Goal: Task Accomplishment & Management: Manage account settings

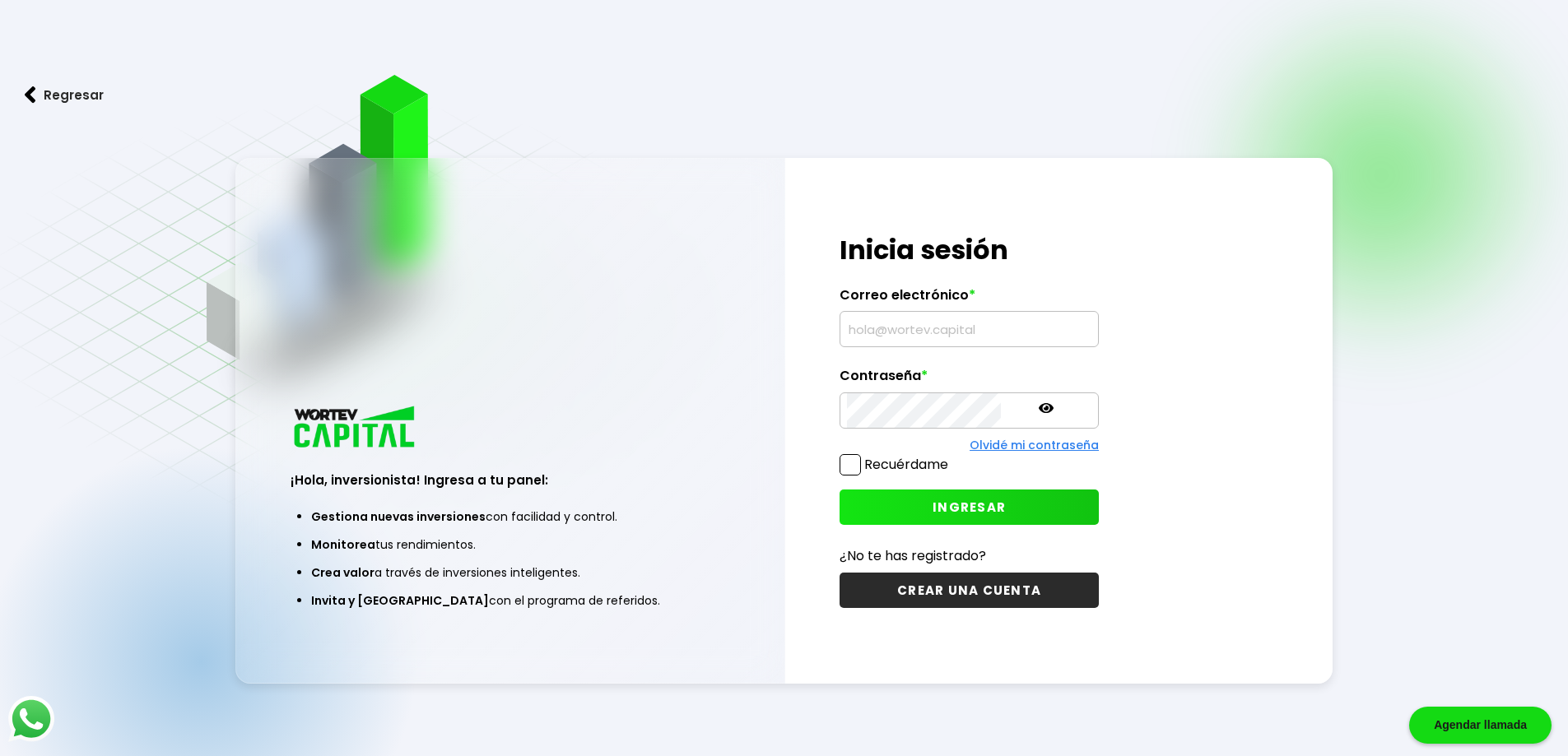
click at [860, 328] on input "text" at bounding box center [969, 328] width 245 height 34
type input "[EMAIL_ADDRESS][DOMAIN_NAME]"
click at [794, 411] on div "¡Hola, inversionista! Ingresa tus credenciales para iniciar sesión Inicia sesió…" at bounding box center [969, 420] width 369 height 525
click at [942, 503] on span "INGRESAR" at bounding box center [968, 507] width 73 height 18
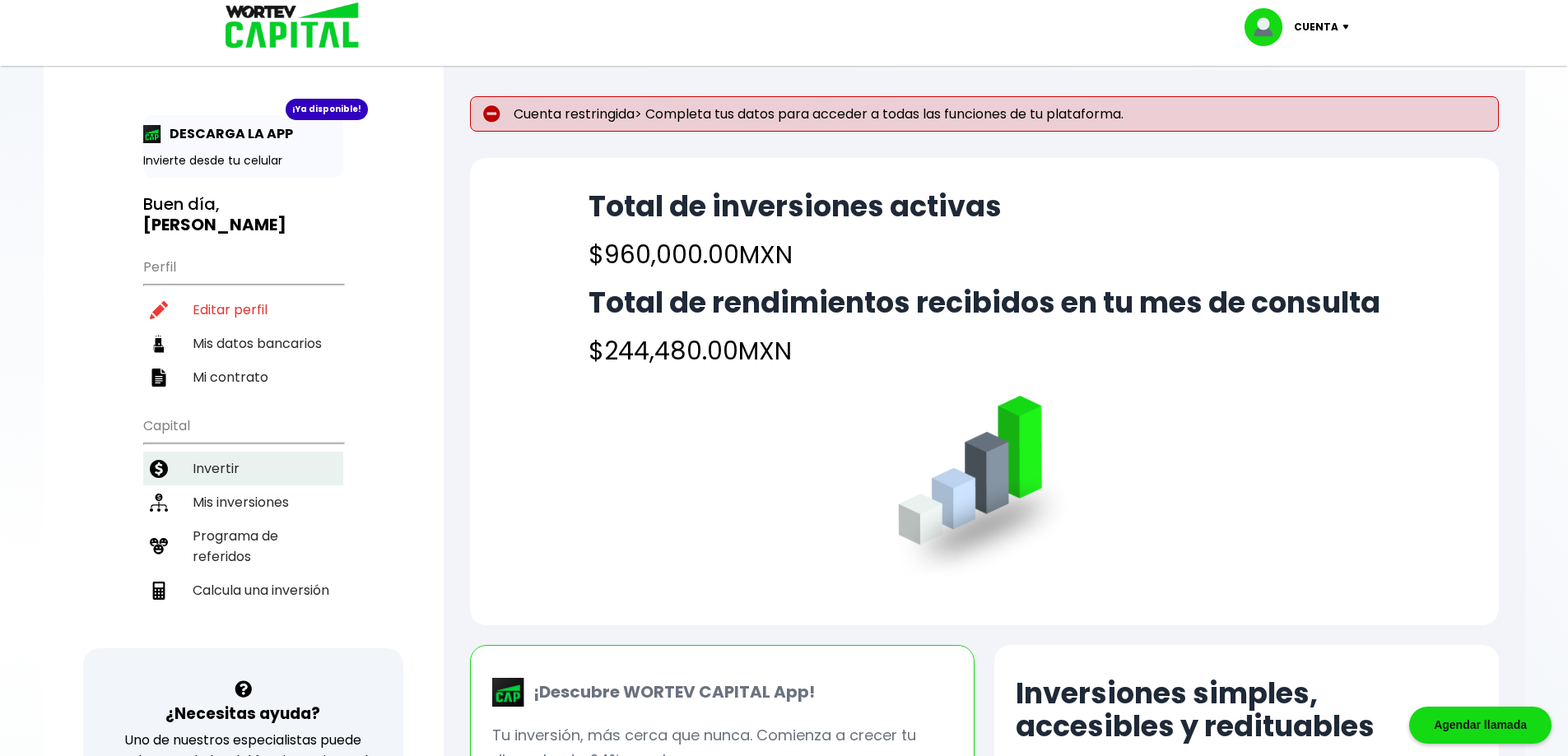
click at [216, 466] on li "Invertir" at bounding box center [243, 468] width 200 height 33
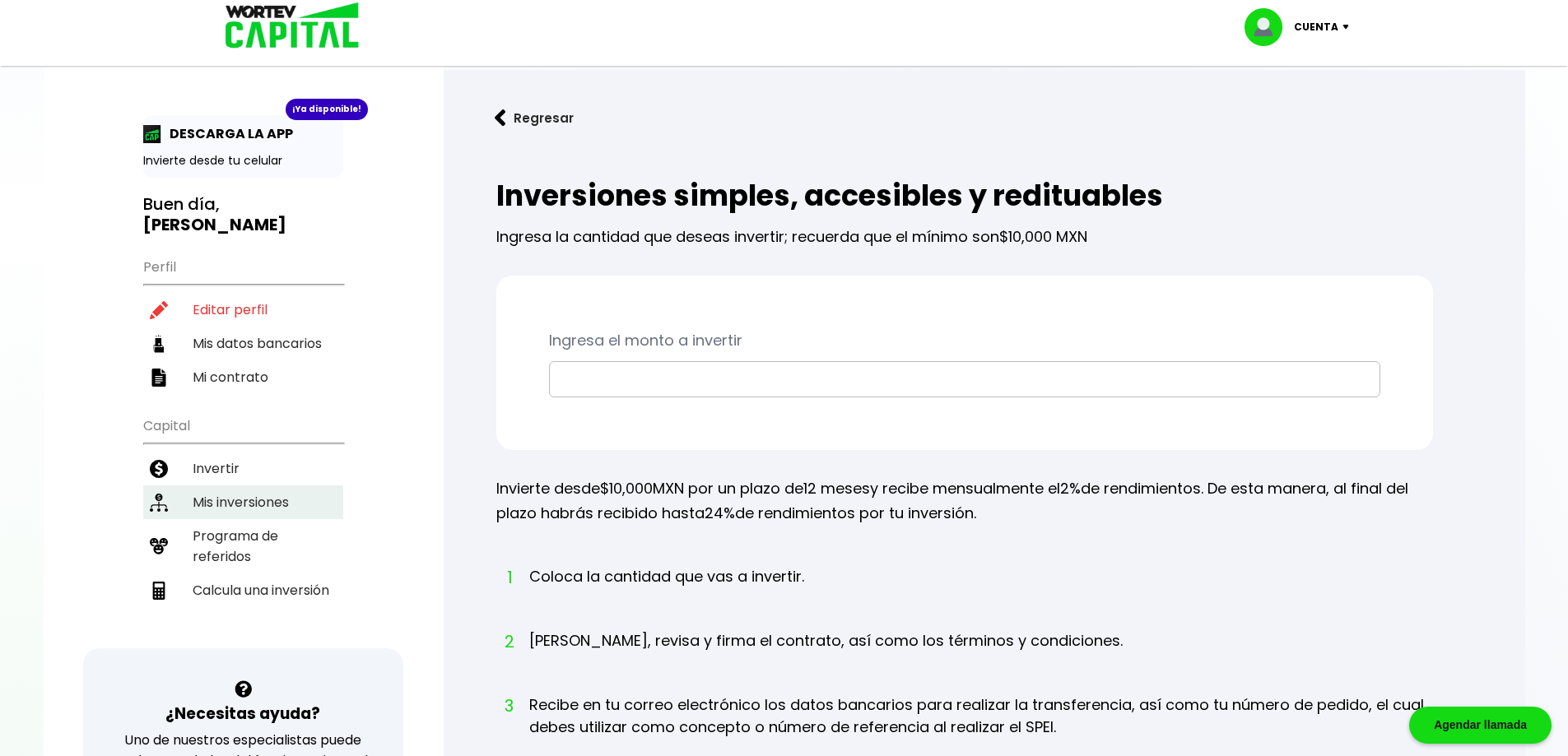
click at [237, 491] on li "Mis inversiones" at bounding box center [243, 502] width 200 height 33
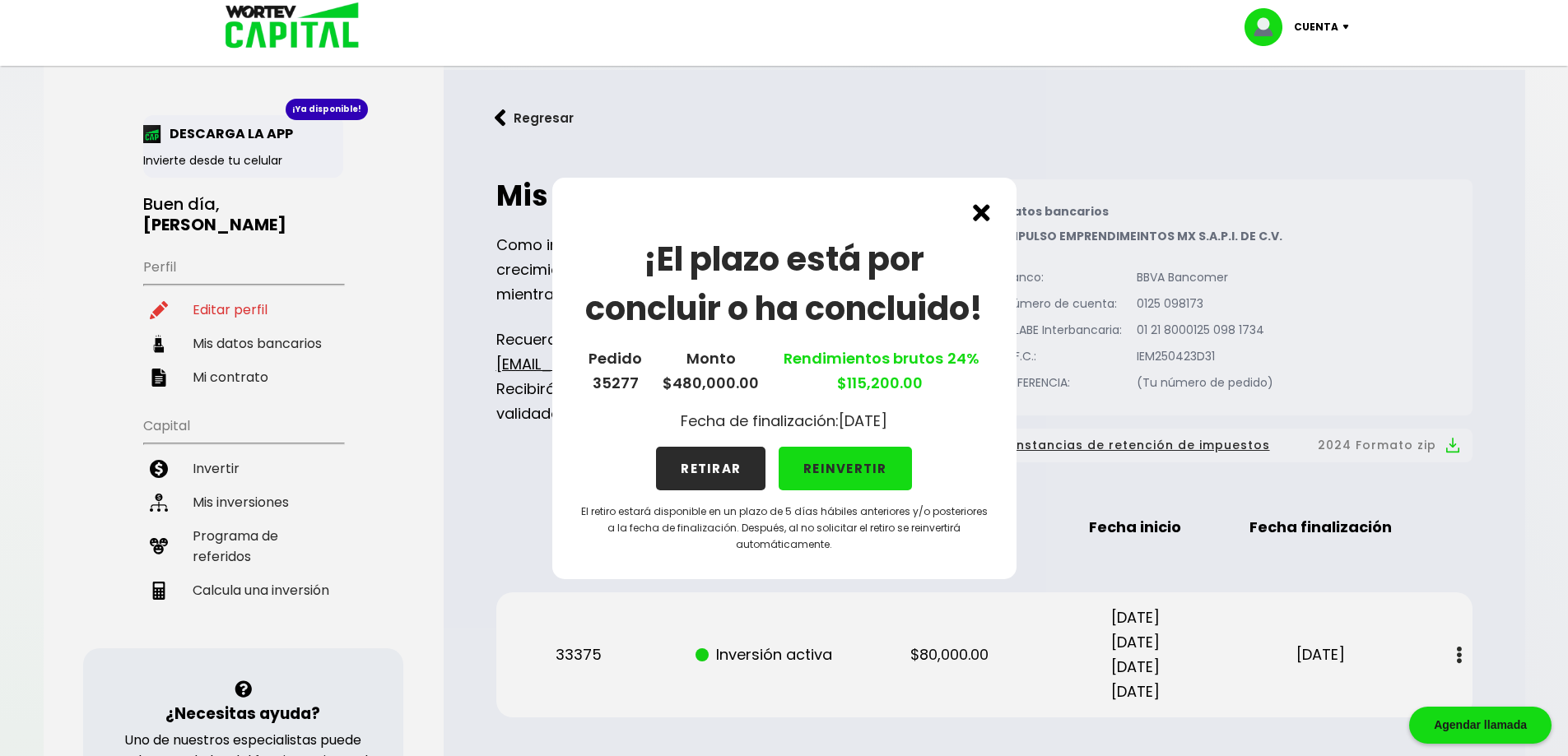
click at [675, 460] on button "RETIRAR" at bounding box center [710, 469] width 109 height 44
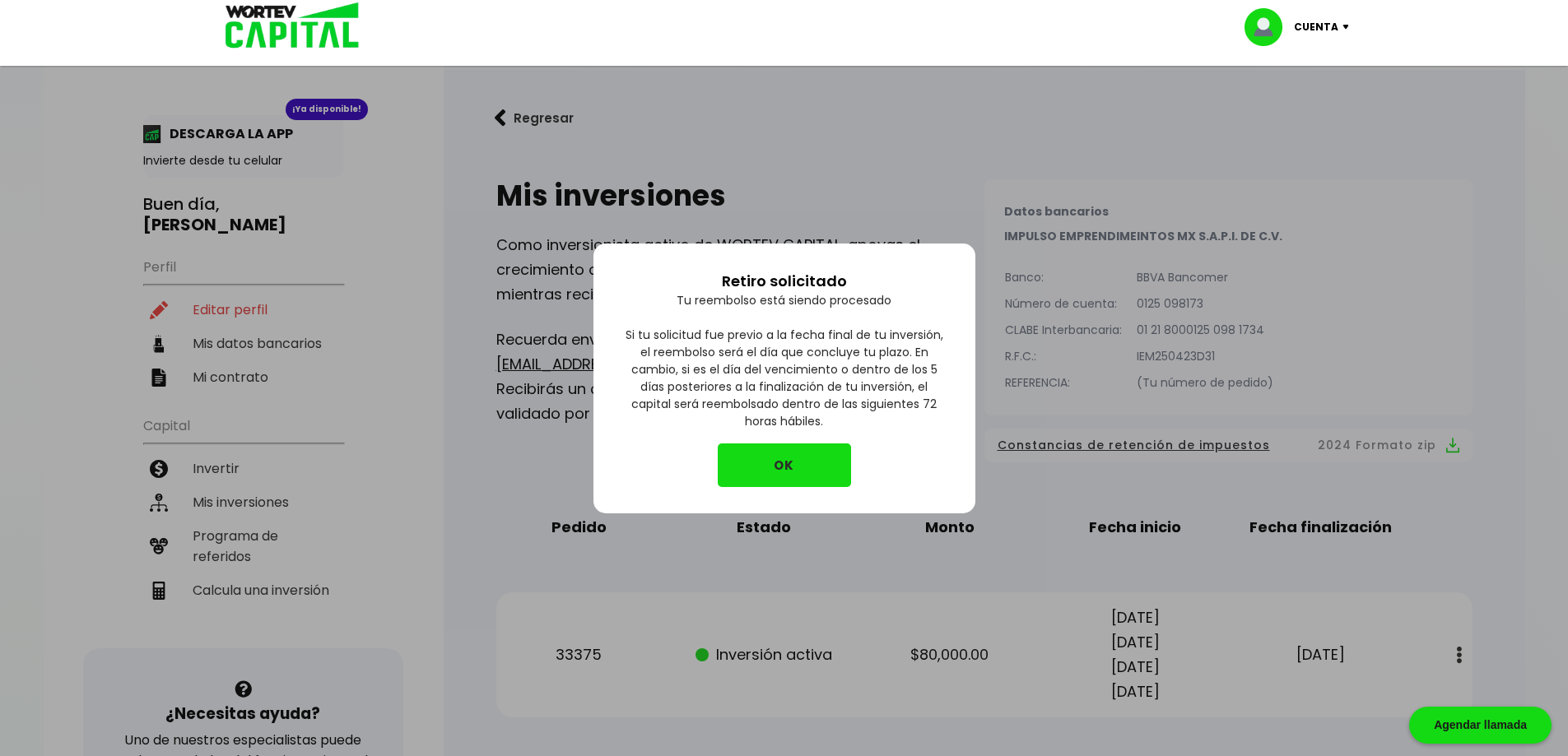
click at [797, 473] on button "OK" at bounding box center [784, 466] width 133 height 44
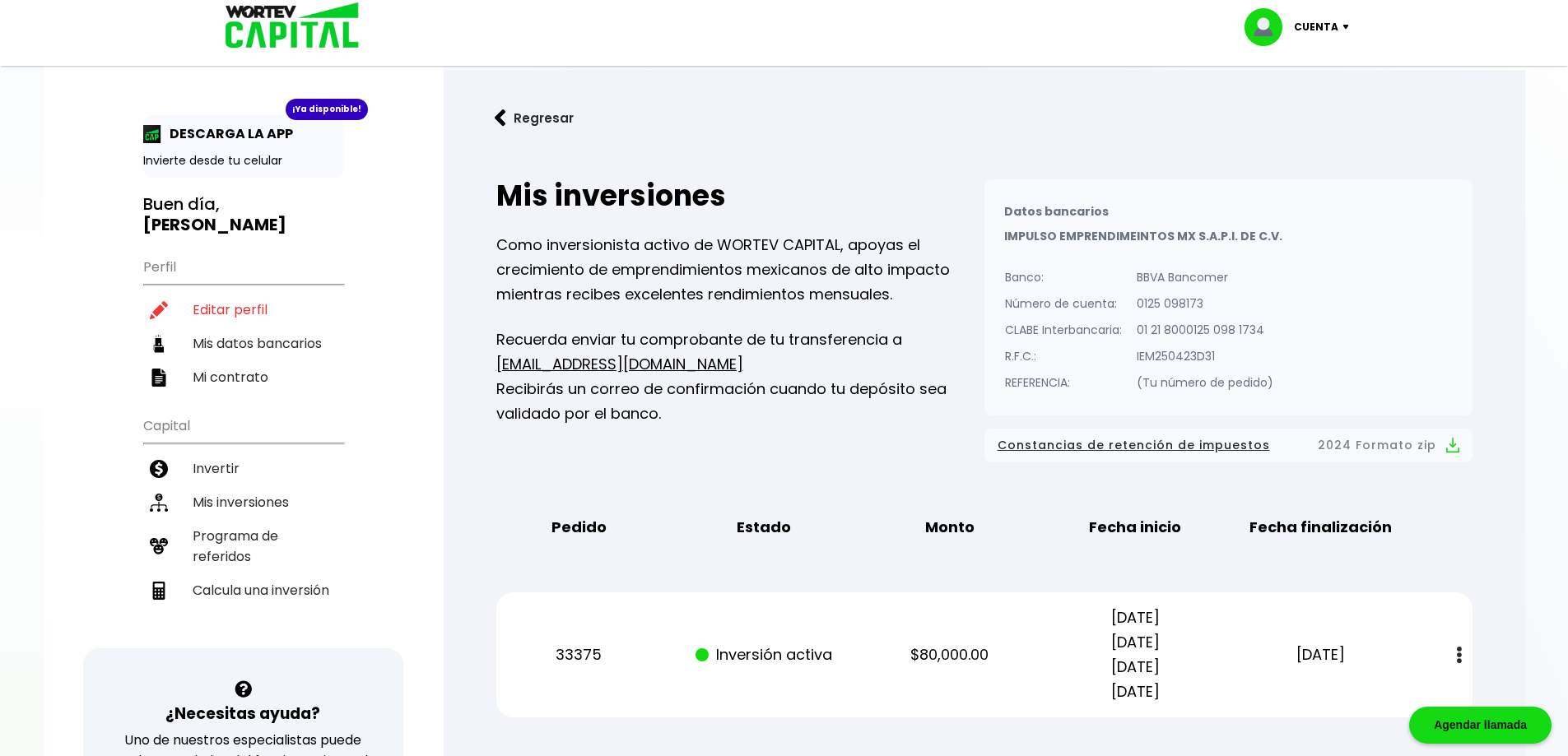
click at [1322, 24] on p "Cuenta" at bounding box center [1315, 27] width 44 height 25
click at [867, 106] on link "Regresar" at bounding box center [984, 118] width 1028 height 44
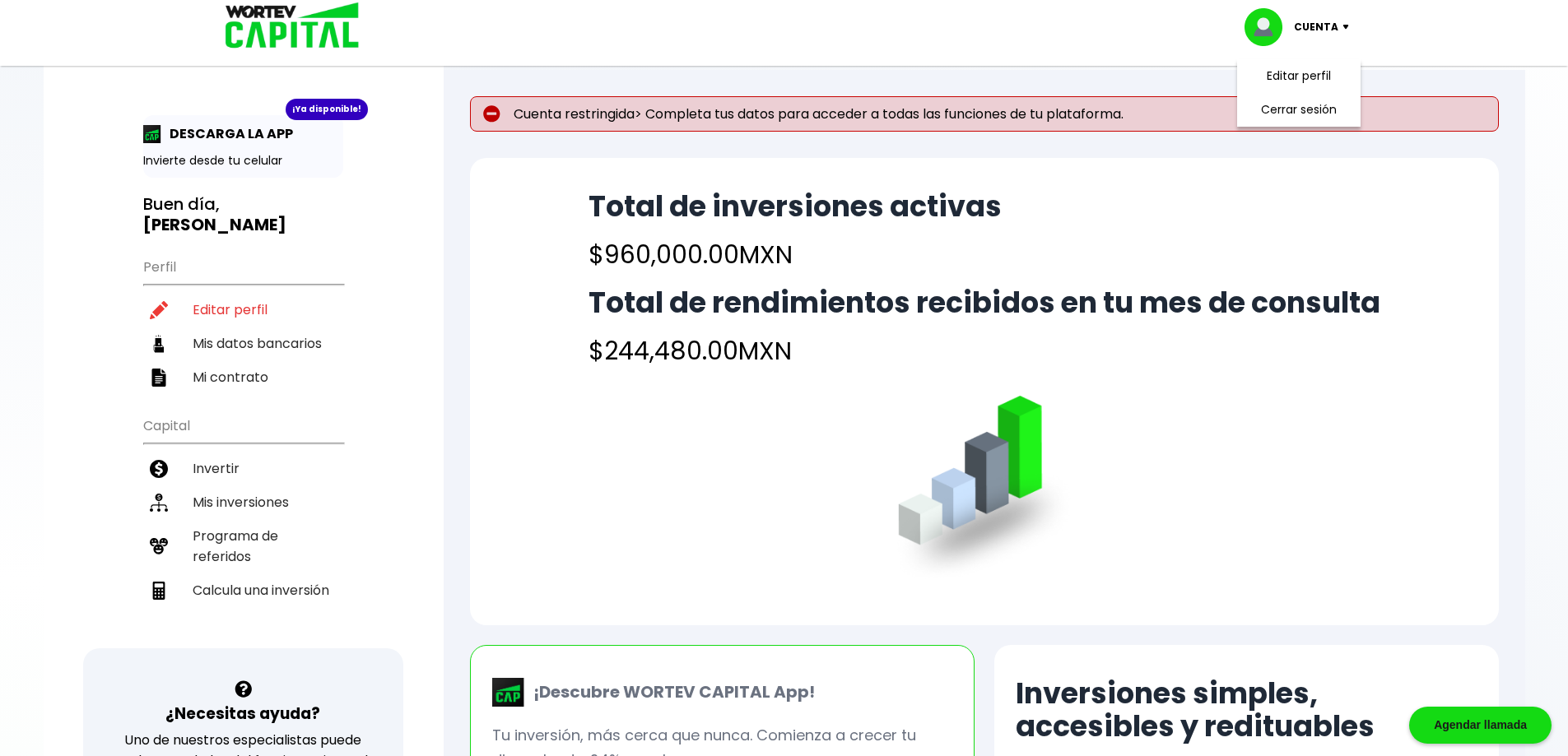
click at [825, 277] on div "Total de inversiones activas $960,000.00 MXN Total de rendimientos recibidos en…" at bounding box center [983, 280] width 791 height 180
click at [899, 261] on h4 "$960,000.00 MXN" at bounding box center [794, 254] width 413 height 37
click at [789, 32] on div "Cuenta Editar perfil Cerrar sesión" at bounding box center [784, 26] width 1152 height 54
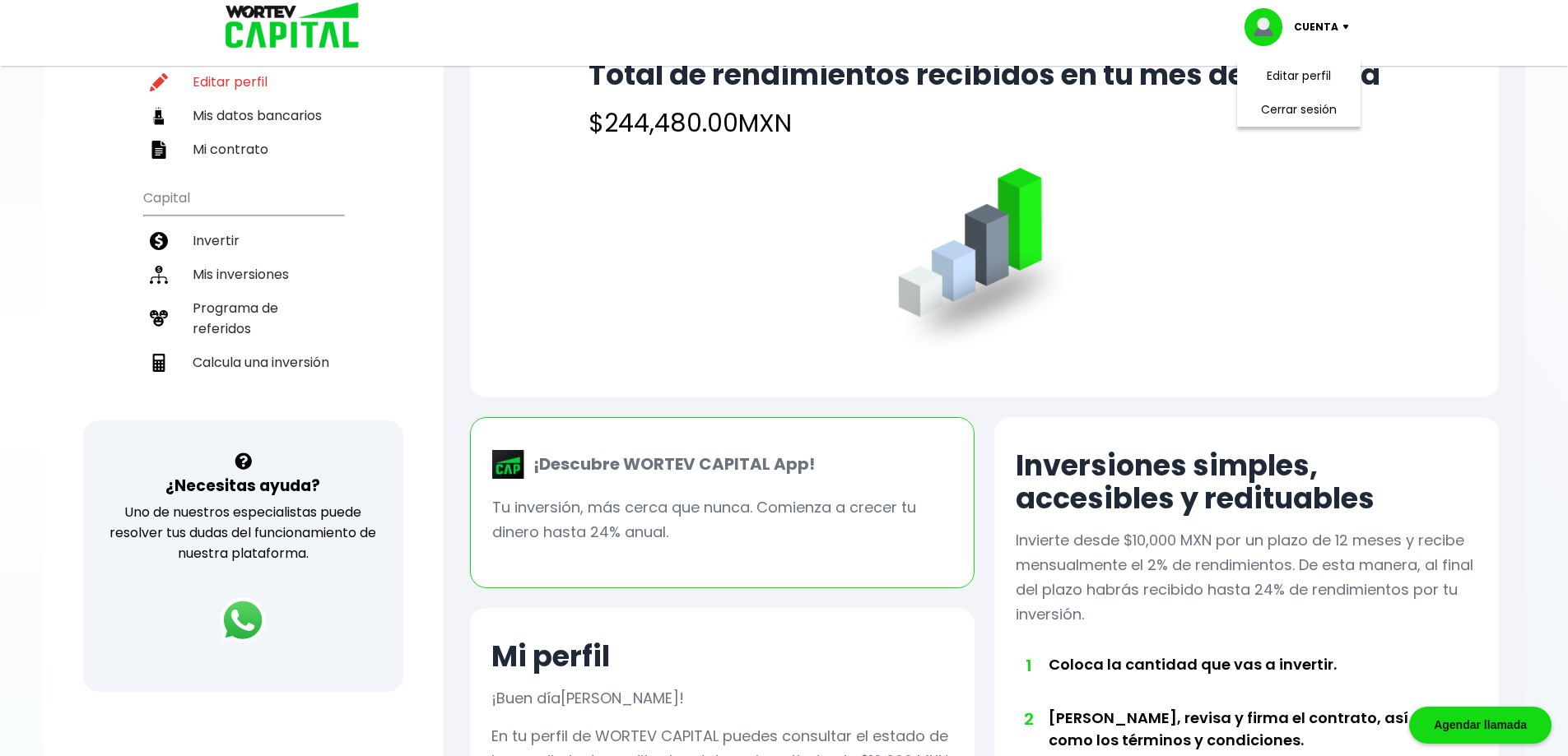
scroll to position [246, 0]
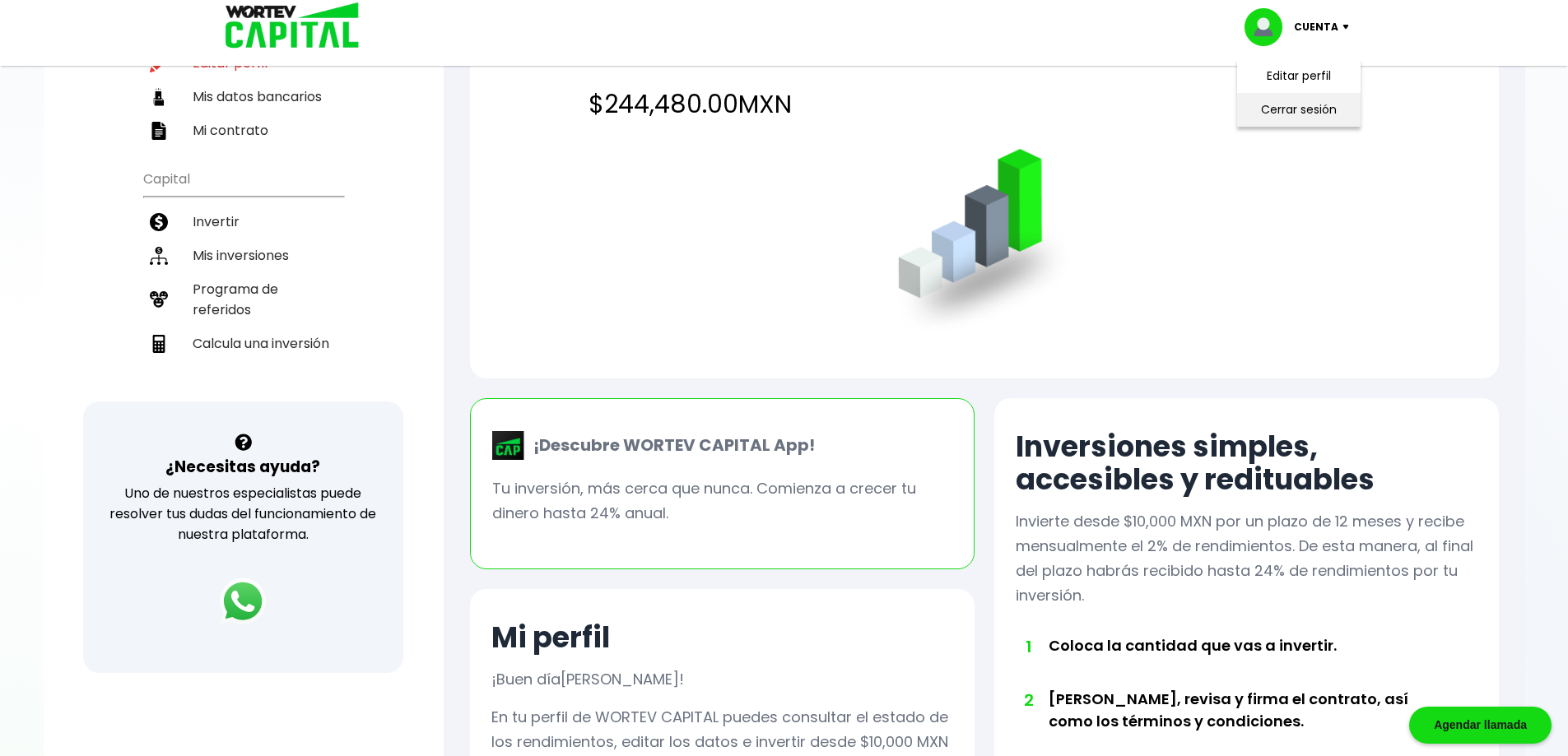
click at [1314, 115] on li "Cerrar sesión" at bounding box center [1299, 110] width 132 height 33
